Goal: Find specific fact: Find specific fact

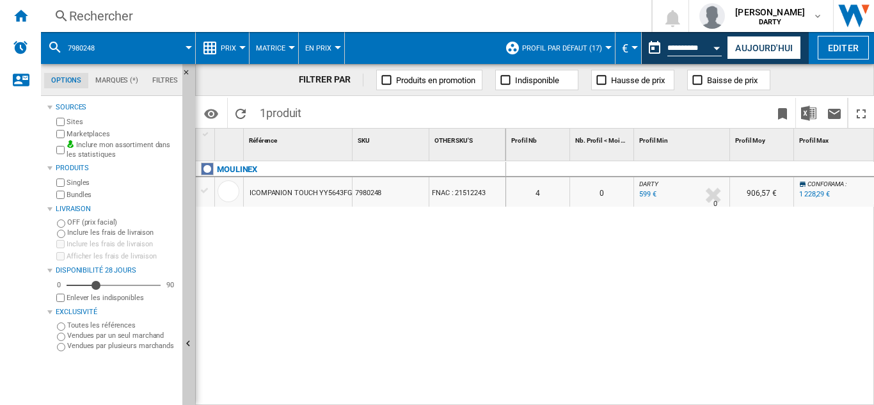
scroll to position [0, 586]
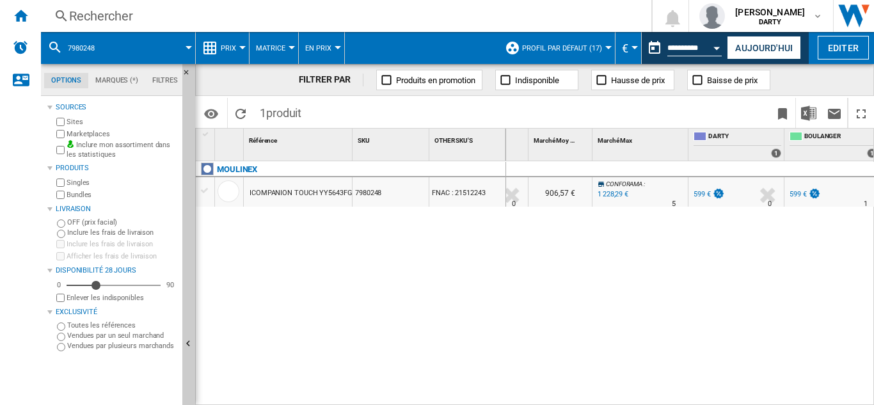
click at [95, 15] on div "Rechercher" at bounding box center [343, 16] width 549 height 18
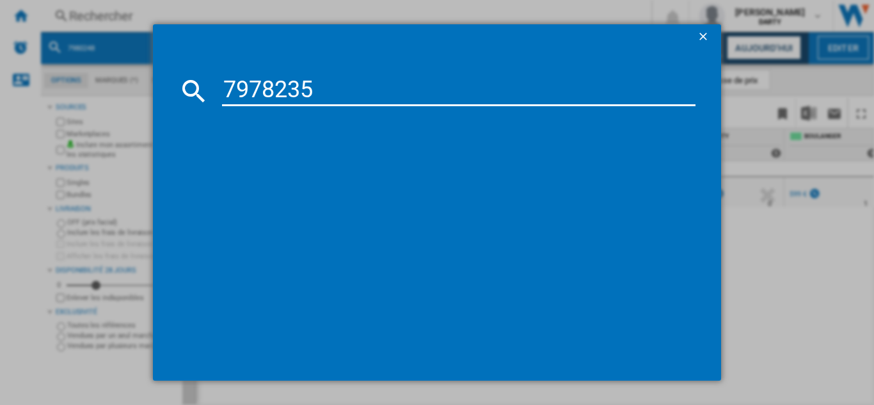
type input "7978235"
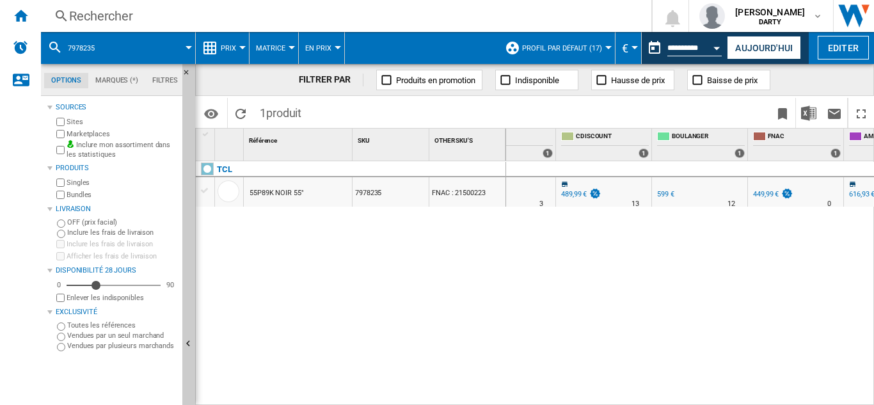
scroll to position [0, 850]
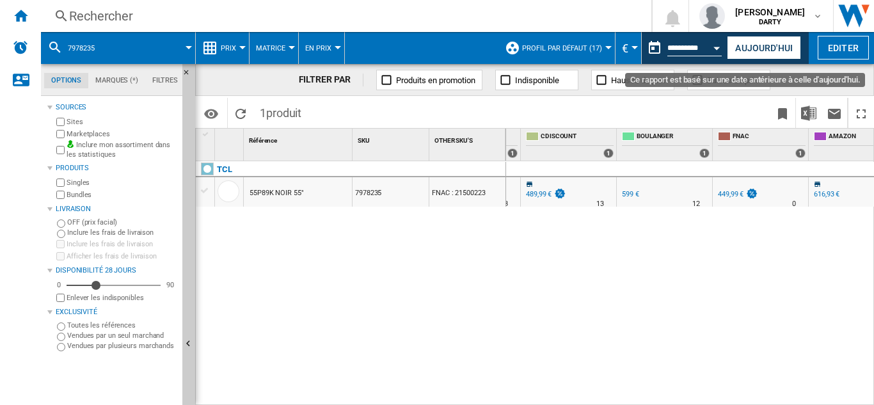
click at [716, 52] on button "Open calendar" at bounding box center [717, 46] width 23 height 23
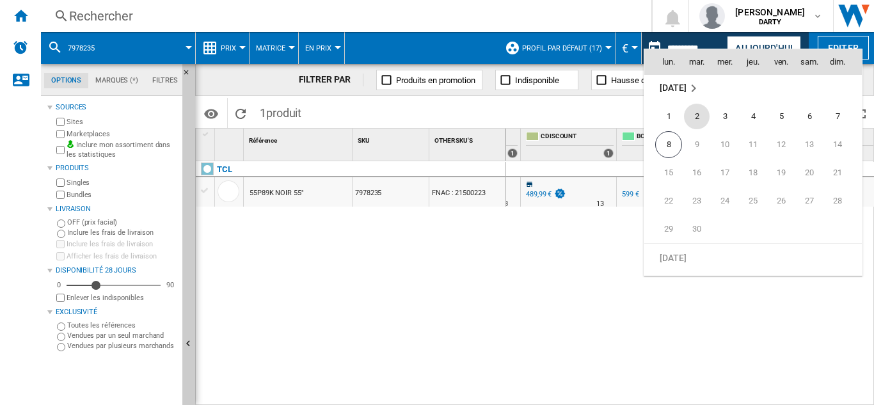
click at [697, 113] on span "2" at bounding box center [697, 117] width 26 height 26
type input "**********"
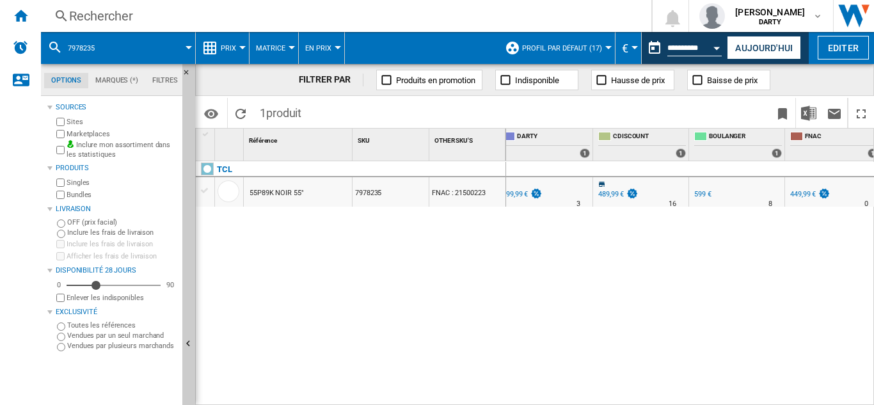
click at [90, 15] on div "Rechercher" at bounding box center [343, 16] width 549 height 18
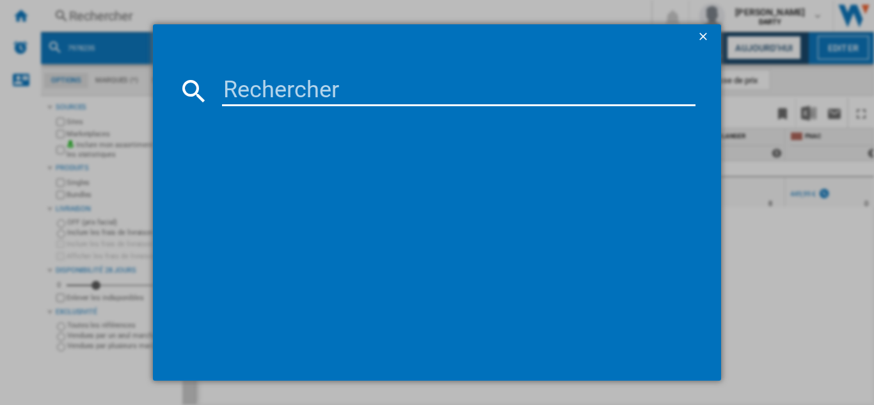
click at [282, 94] on input at bounding box center [459, 91] width 474 height 31
type input "7531842"
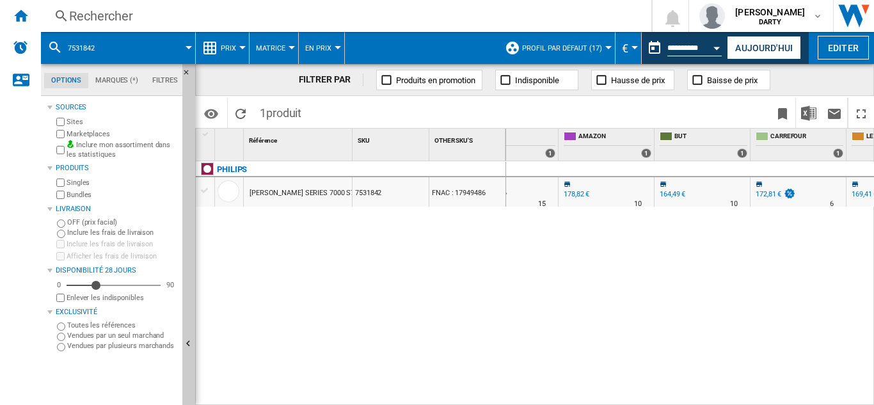
scroll to position [0, 1227]
